Goal: Task Accomplishment & Management: Complete application form

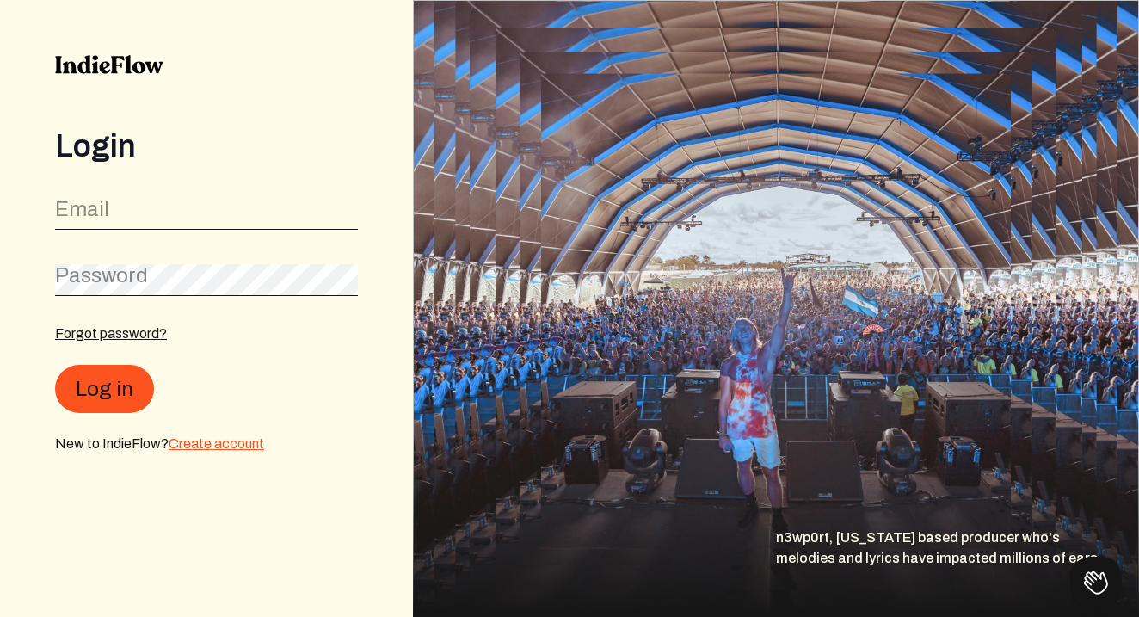
click at [205, 445] on link "Create account" at bounding box center [216, 443] width 95 height 15
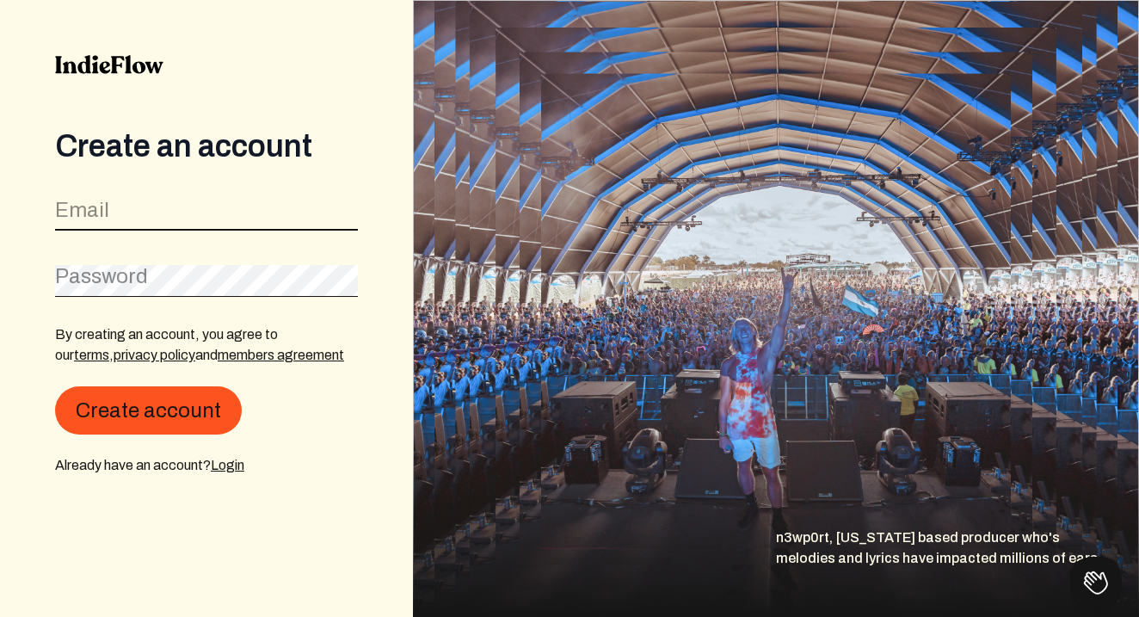
click at [174, 212] on input "email" at bounding box center [206, 214] width 303 height 33
type input "[EMAIL_ADDRESS][DOMAIN_NAME]"
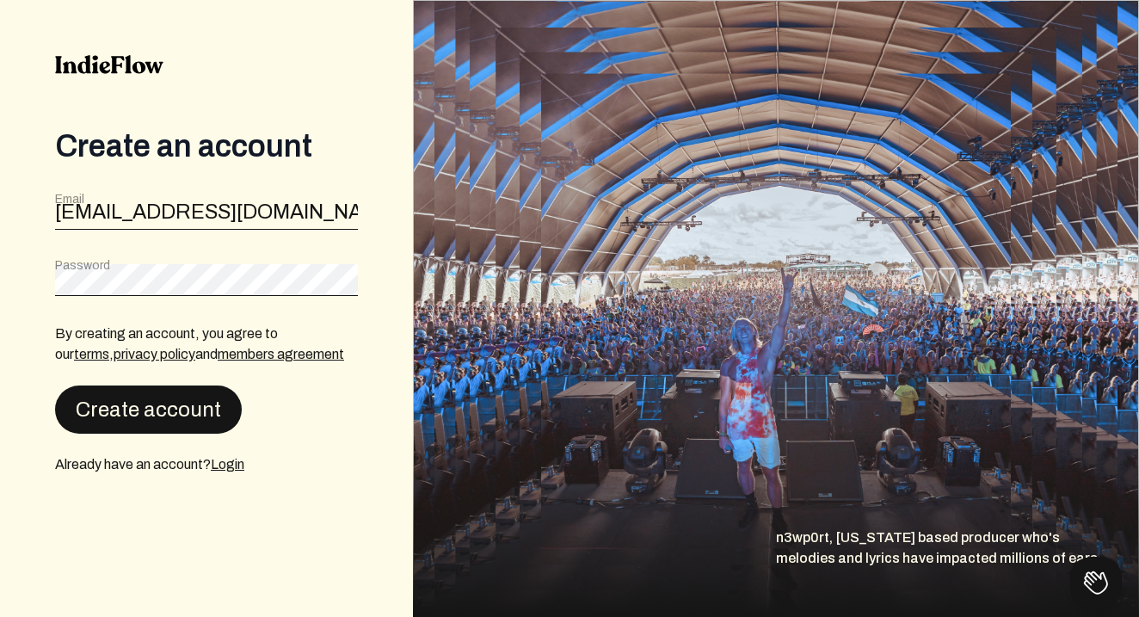
click at [219, 404] on button "Create account" at bounding box center [148, 409] width 187 height 48
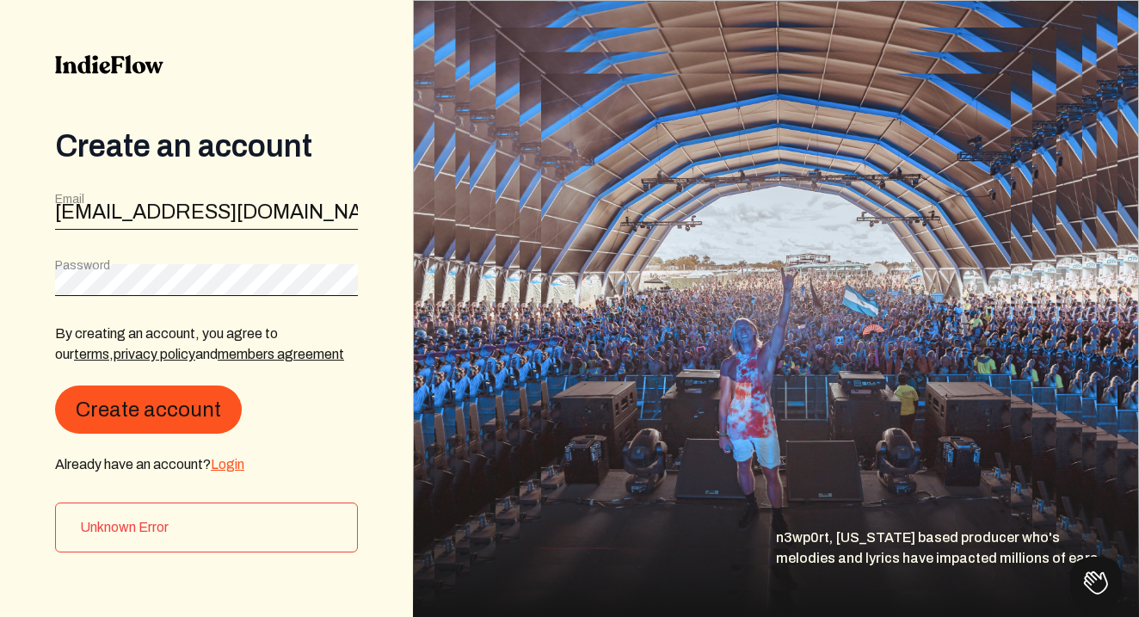
click at [238, 468] on link "Login" at bounding box center [228, 464] width 34 height 15
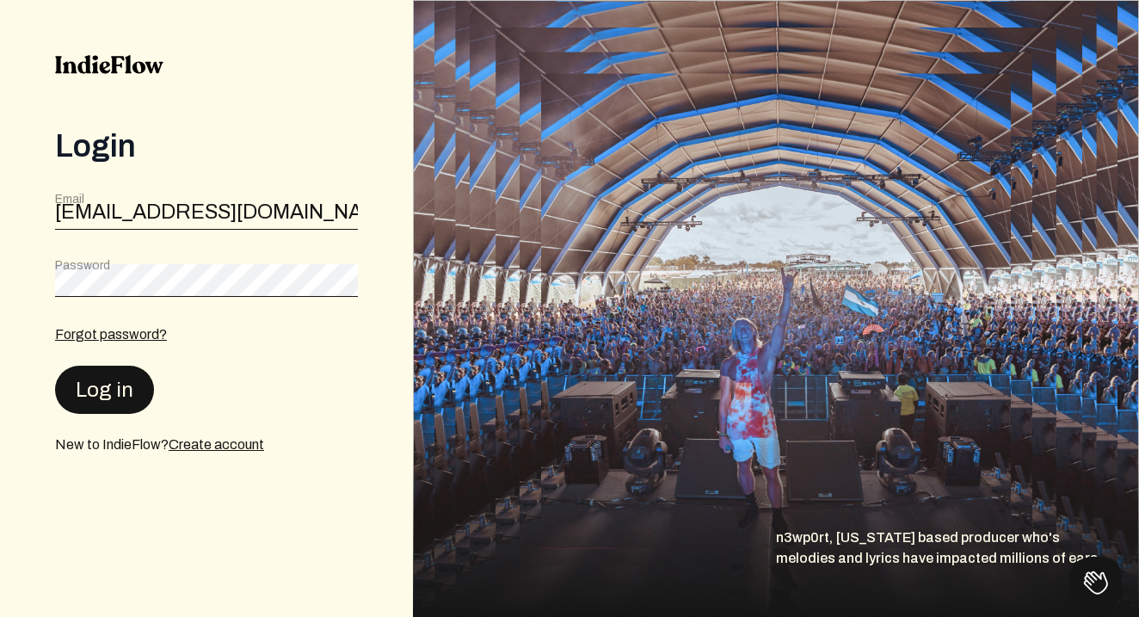
click at [102, 390] on button "Log in" at bounding box center [104, 389] width 99 height 48
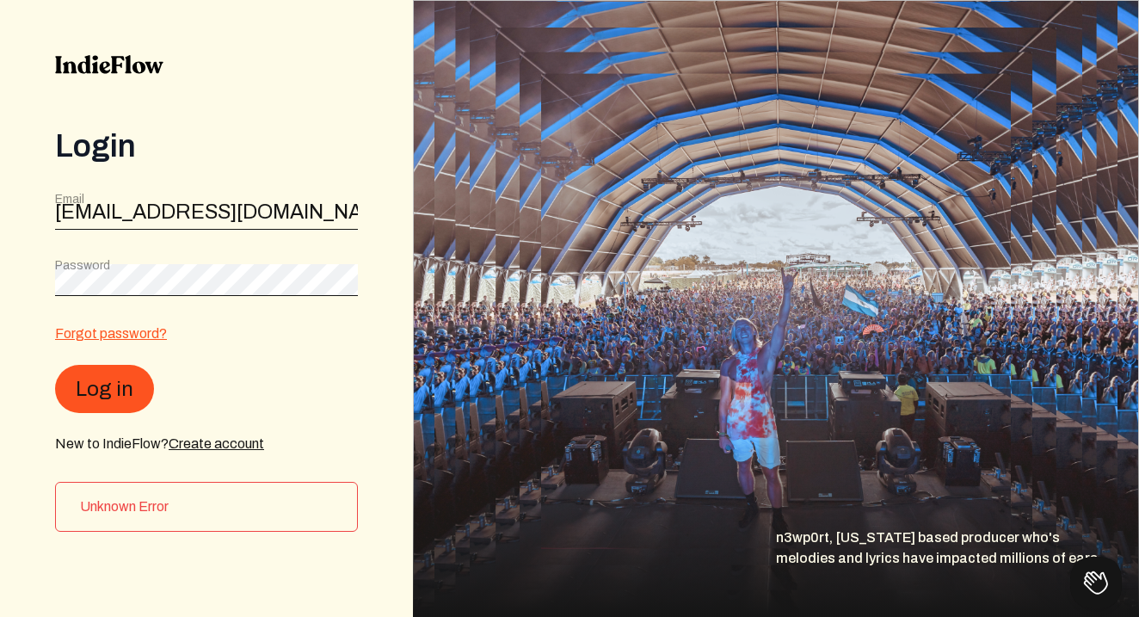
click at [152, 335] on link "Forgot password?" at bounding box center [111, 333] width 112 height 15
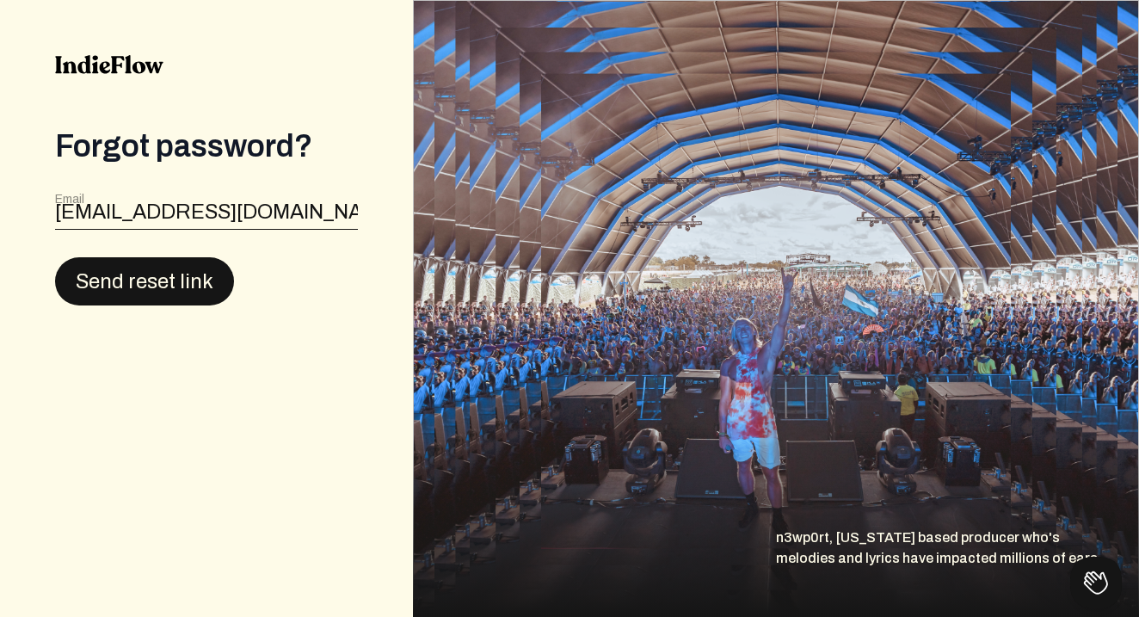
click at [169, 290] on button "Send reset link" at bounding box center [144, 281] width 179 height 48
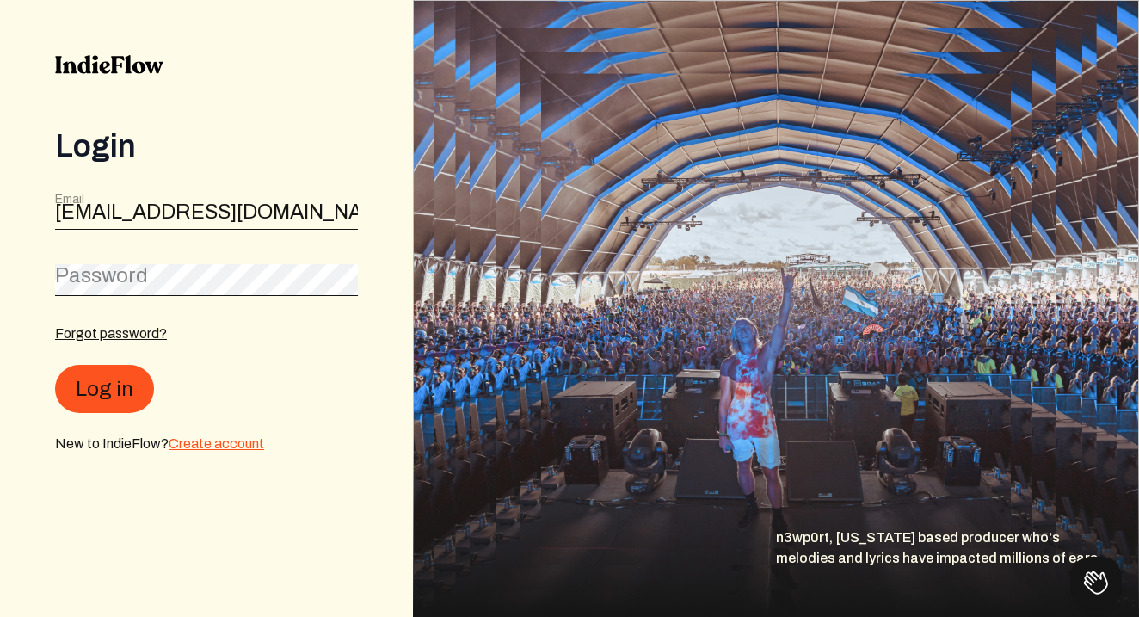
click at [197, 445] on link "Create account" at bounding box center [216, 443] width 95 height 15
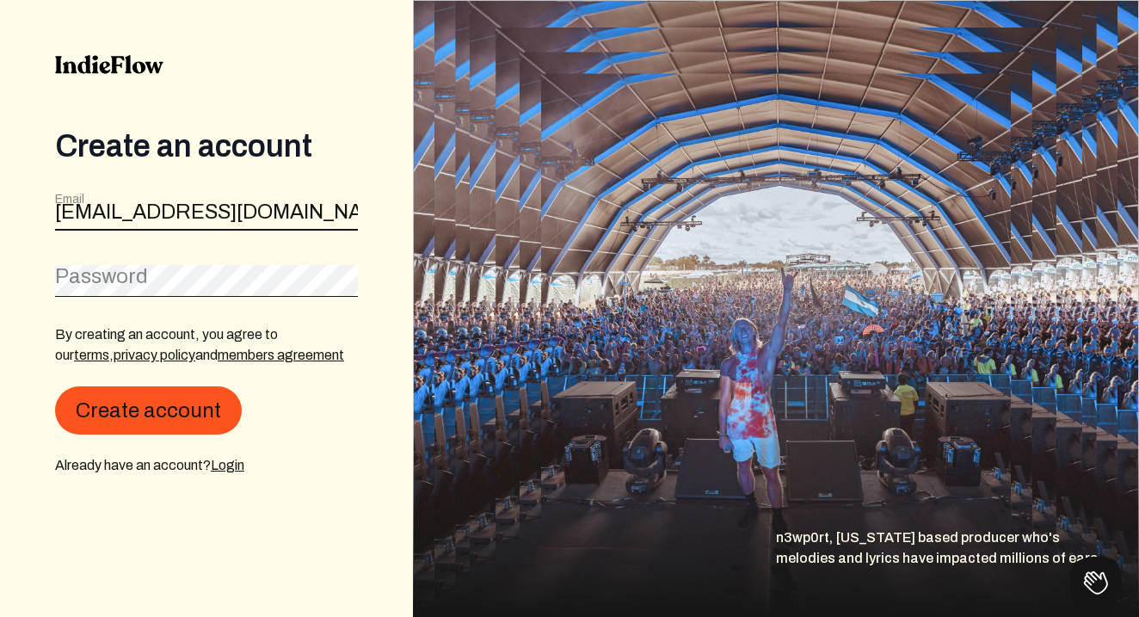
click at [236, 213] on input "[EMAIL_ADDRESS][DOMAIN_NAME]" at bounding box center [206, 214] width 303 height 33
type input "[EMAIL_ADDRESS][DOMAIN_NAME]"
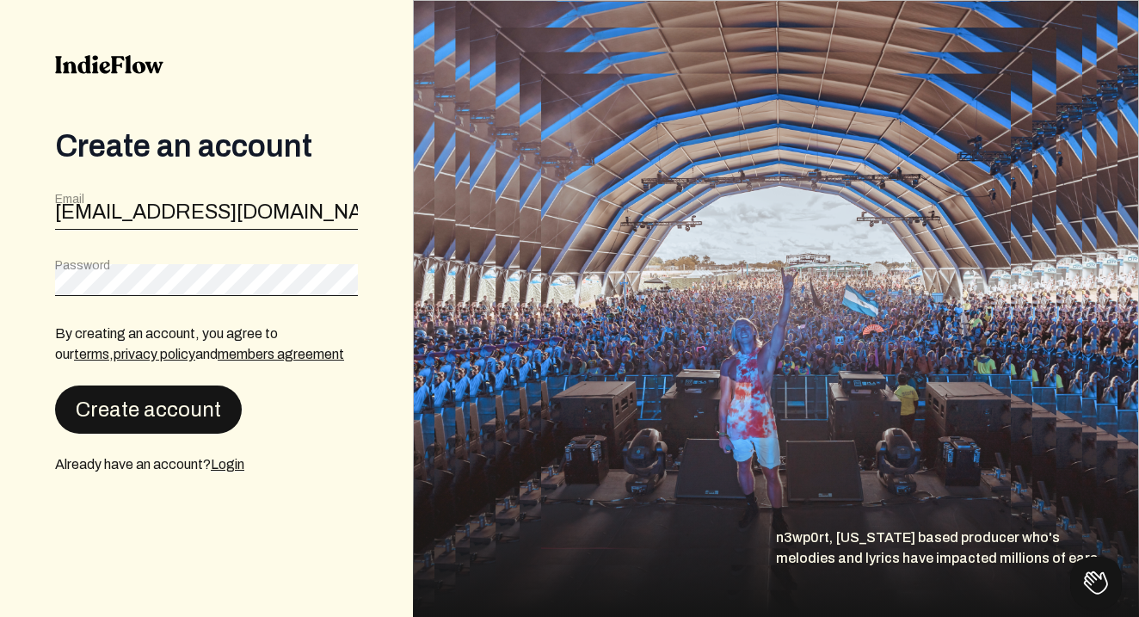
click at [189, 416] on button "Create account" at bounding box center [148, 409] width 187 height 48
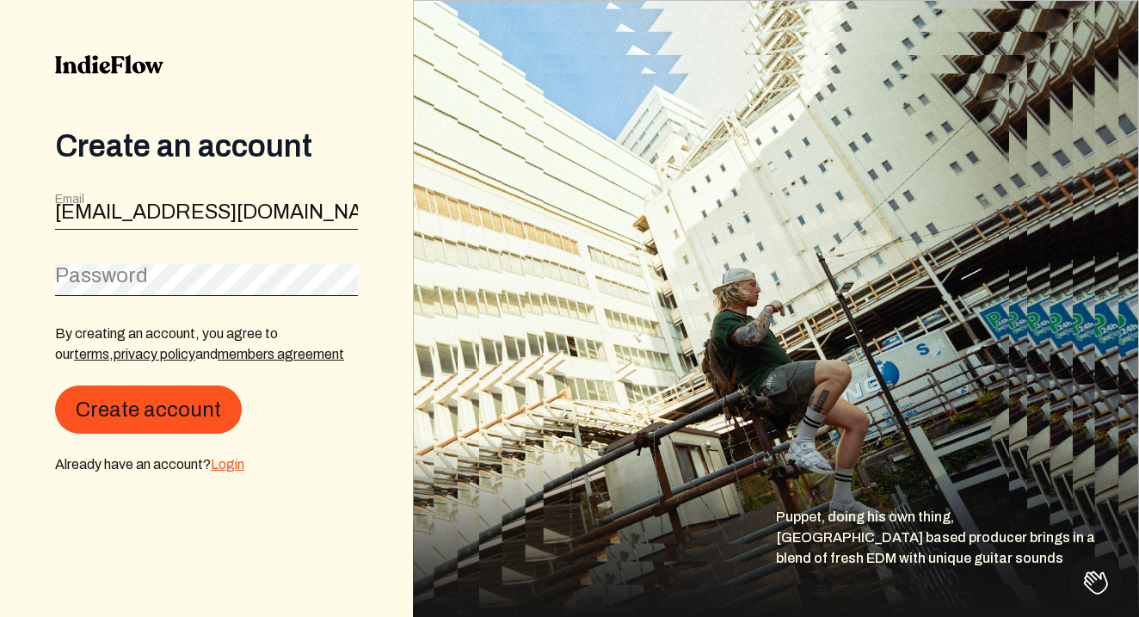
click at [224, 465] on link "Login" at bounding box center [228, 464] width 34 height 15
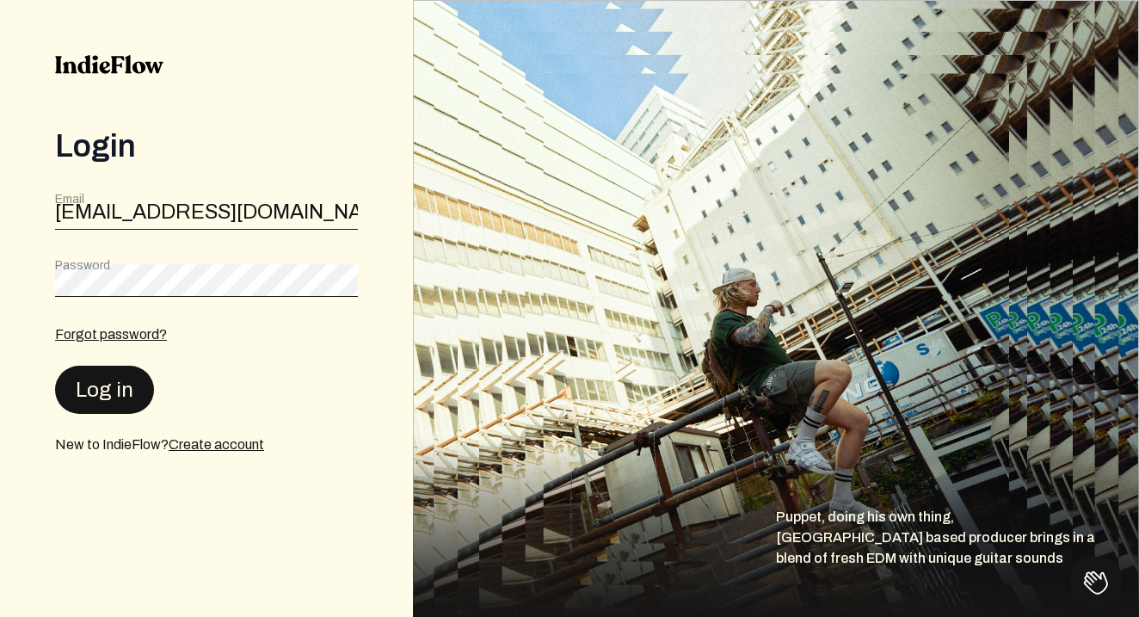
click at [125, 405] on button "Log in" at bounding box center [104, 389] width 99 height 48
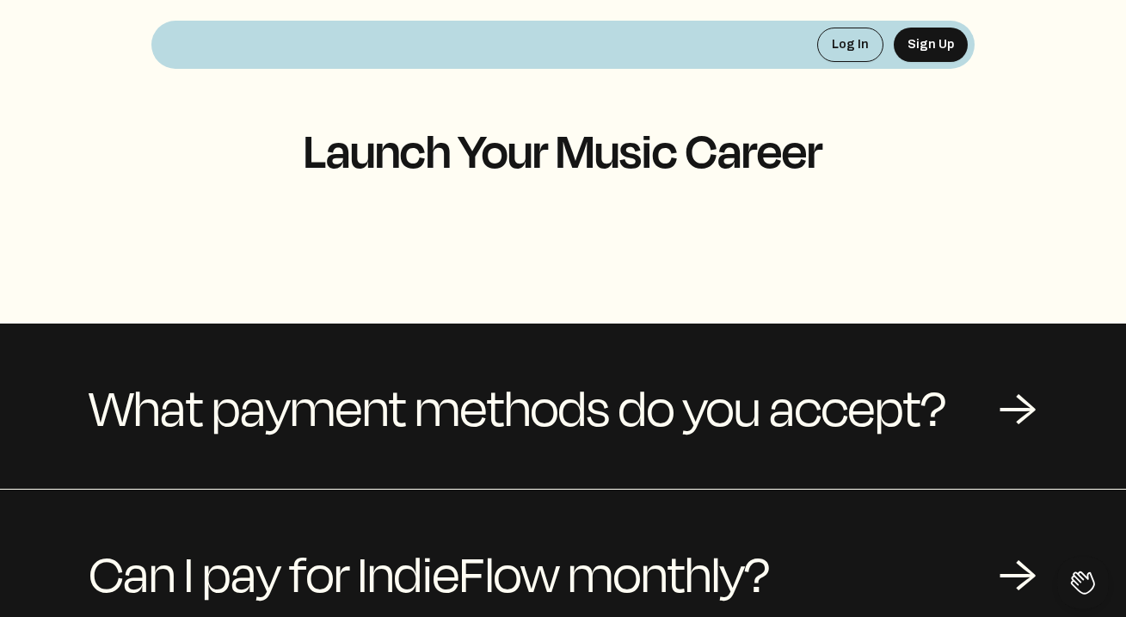
scroll to position [117, 0]
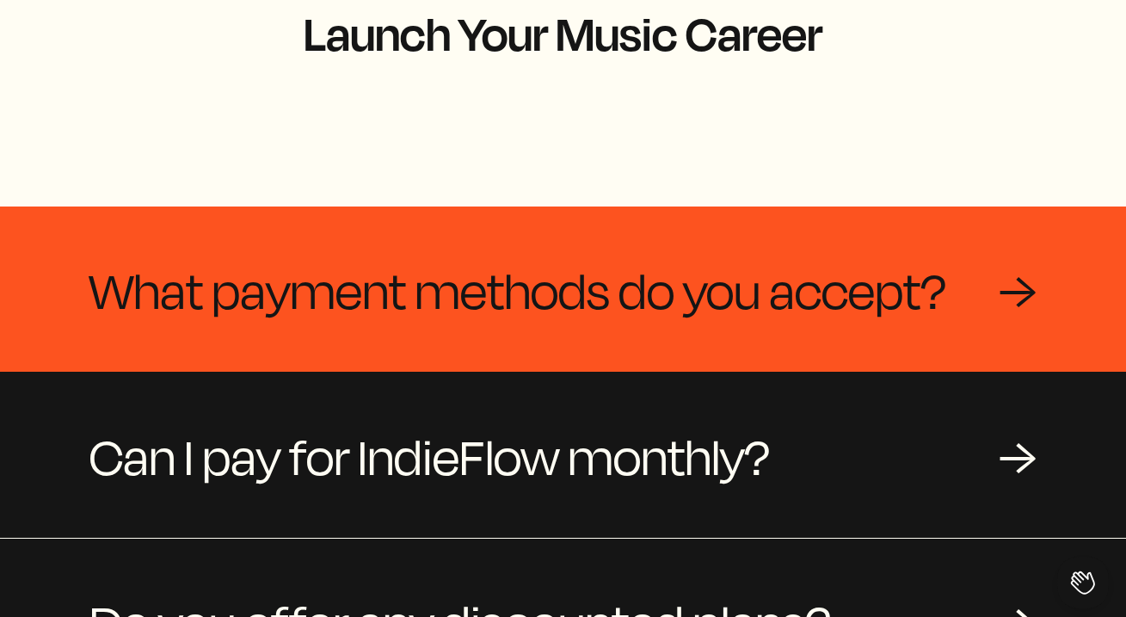
click at [1020, 263] on div "→" at bounding box center [1017, 289] width 38 height 52
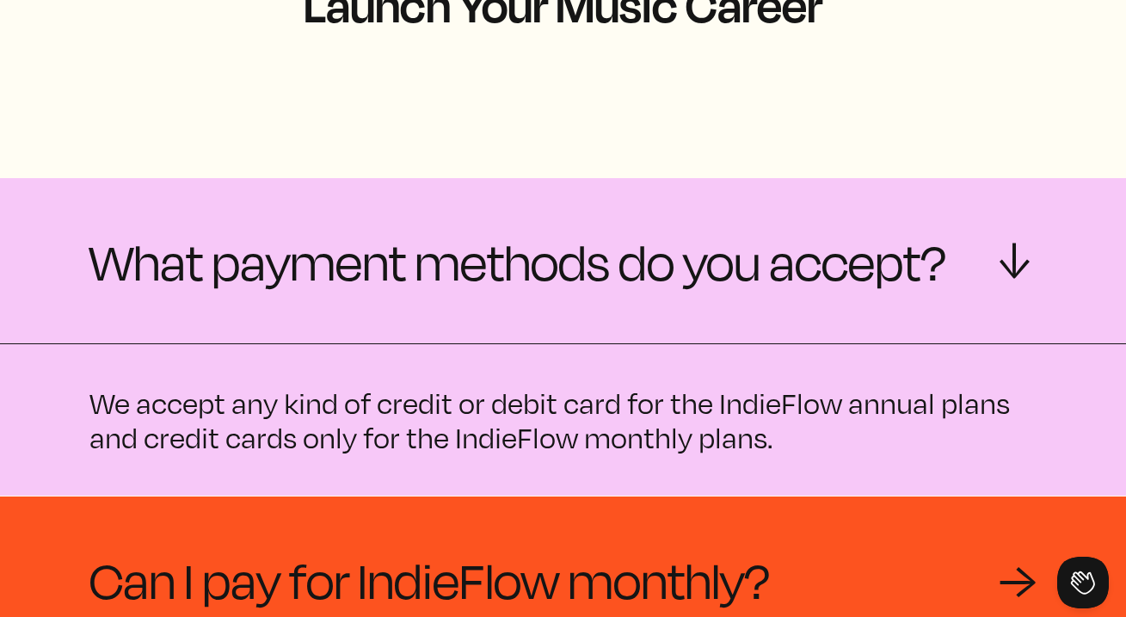
scroll to position [392, 0]
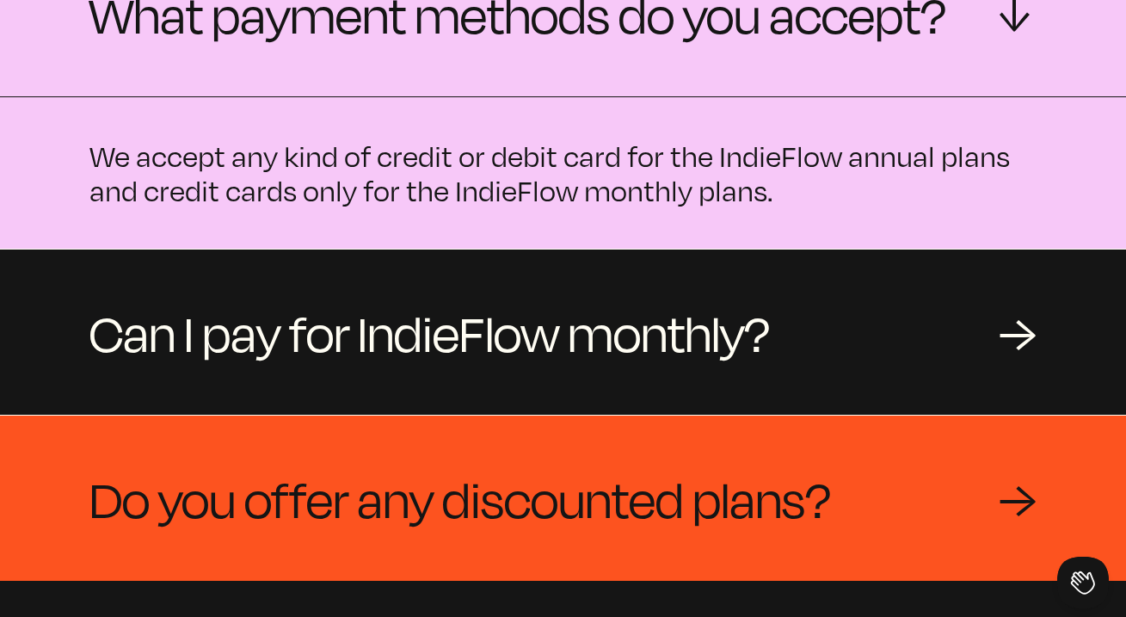
click at [1022, 472] on div "→" at bounding box center [1017, 498] width 38 height 52
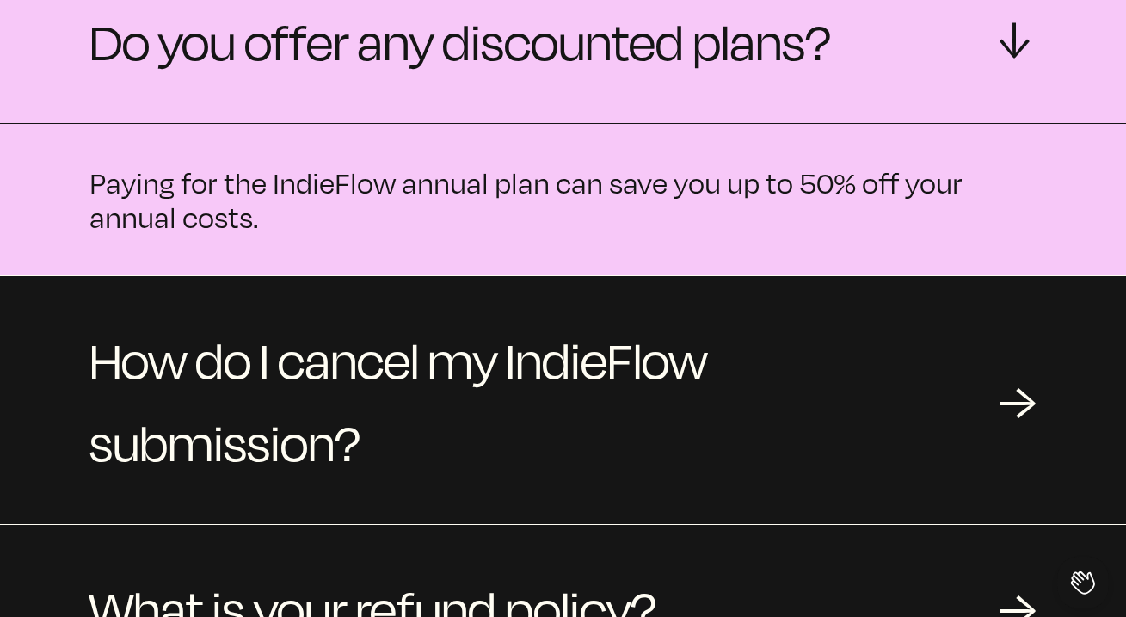
scroll to position [840, 0]
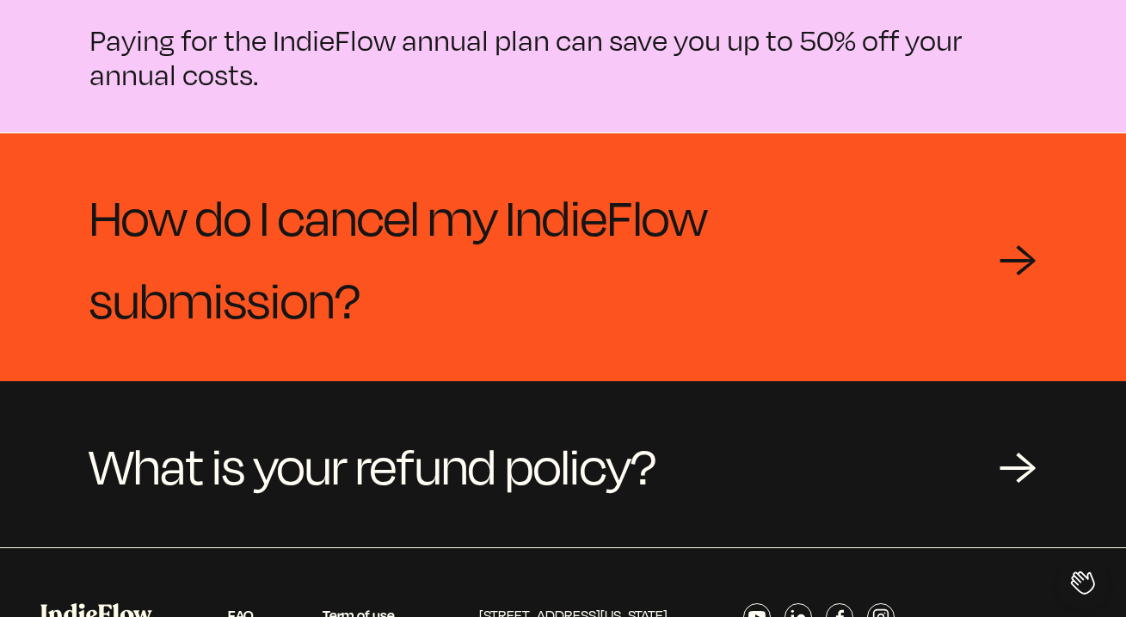
click at [1022, 231] on div "→" at bounding box center [1017, 257] width 38 height 52
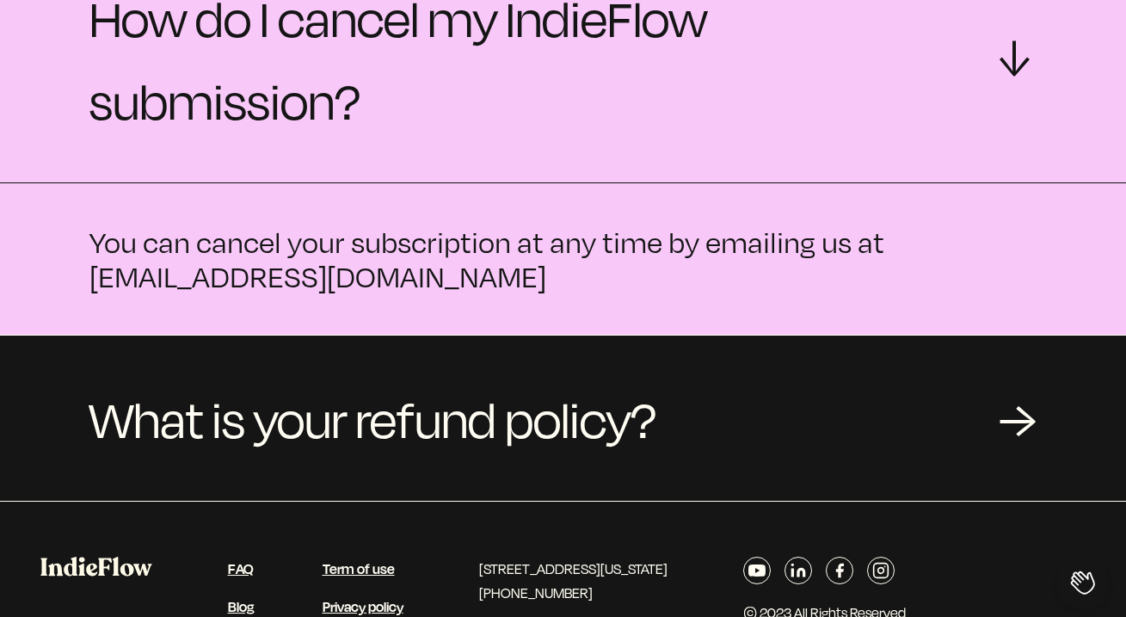
scroll to position [902, 0]
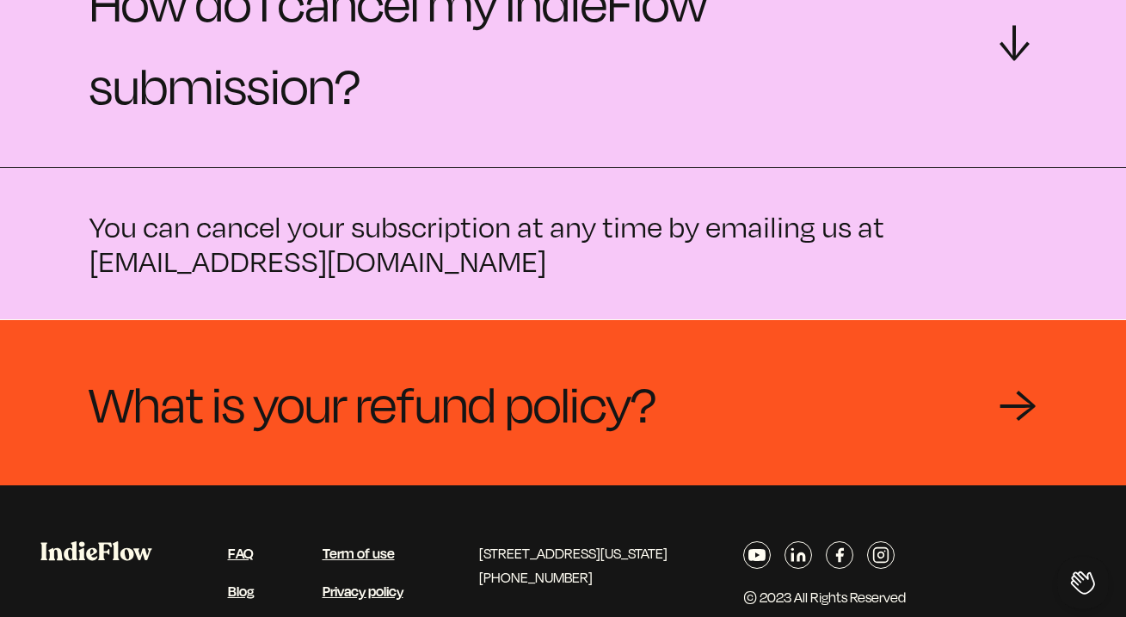
click at [1022, 377] on div "→" at bounding box center [1017, 403] width 38 height 52
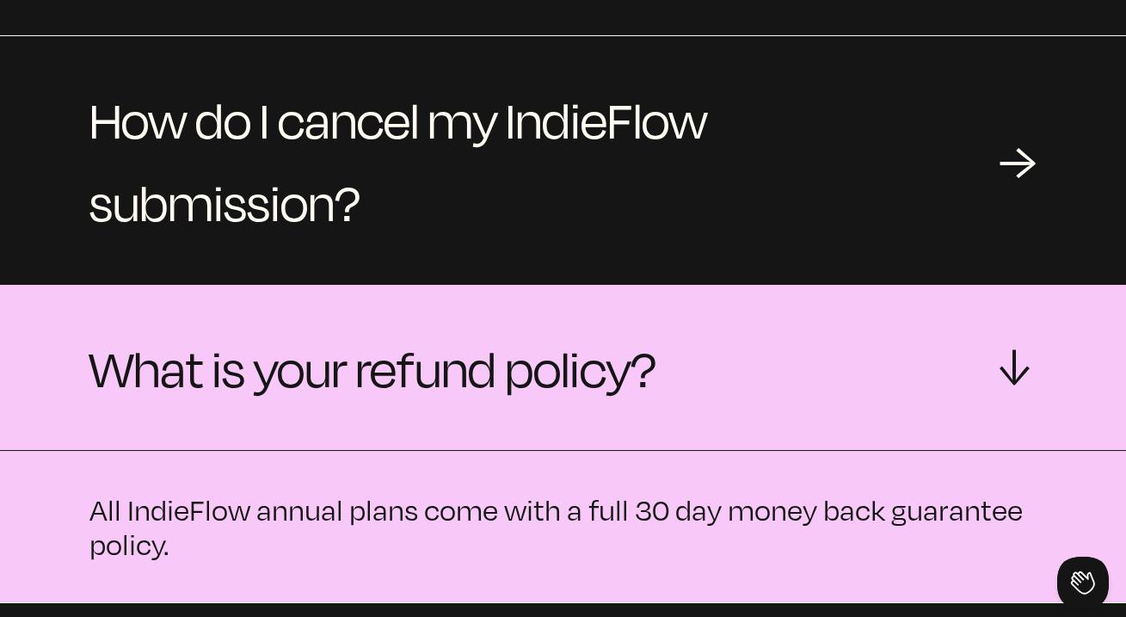
scroll to position [0, 0]
